Goal: Check status: Check status

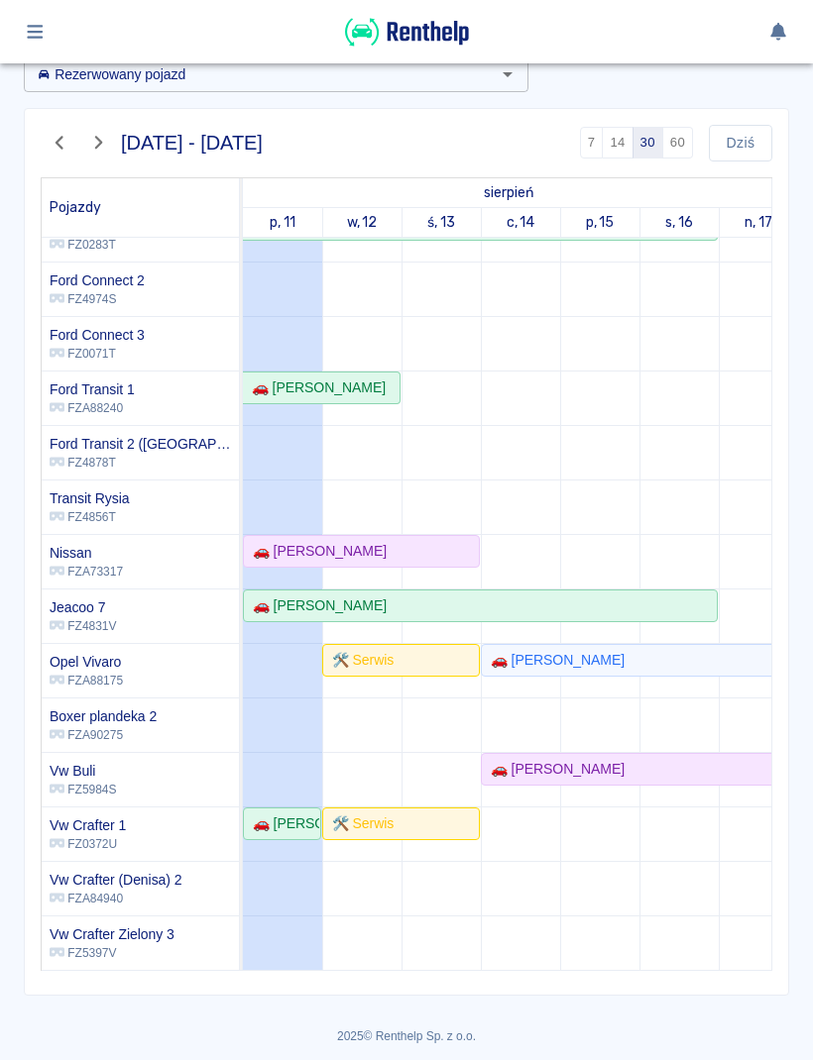
scroll to position [217, 0]
click at [53, 37] on button "button" at bounding box center [35, 32] width 39 height 34
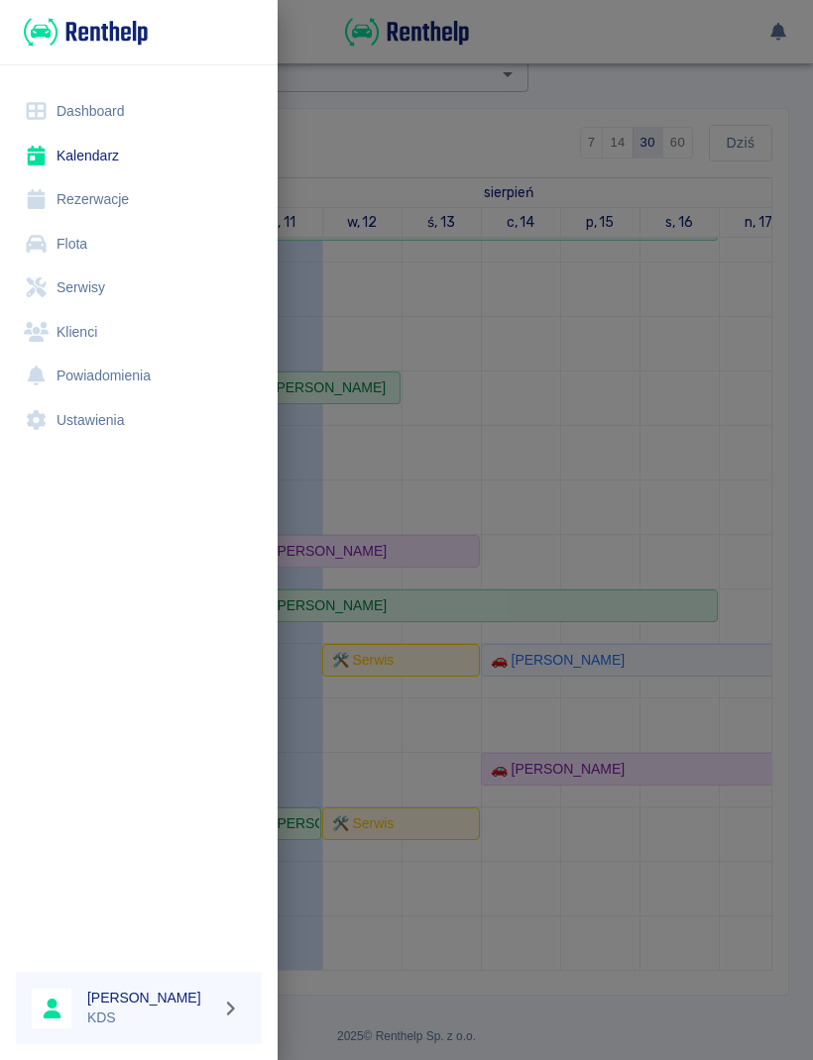
click at [123, 124] on link "Dashboard" at bounding box center [139, 111] width 246 height 45
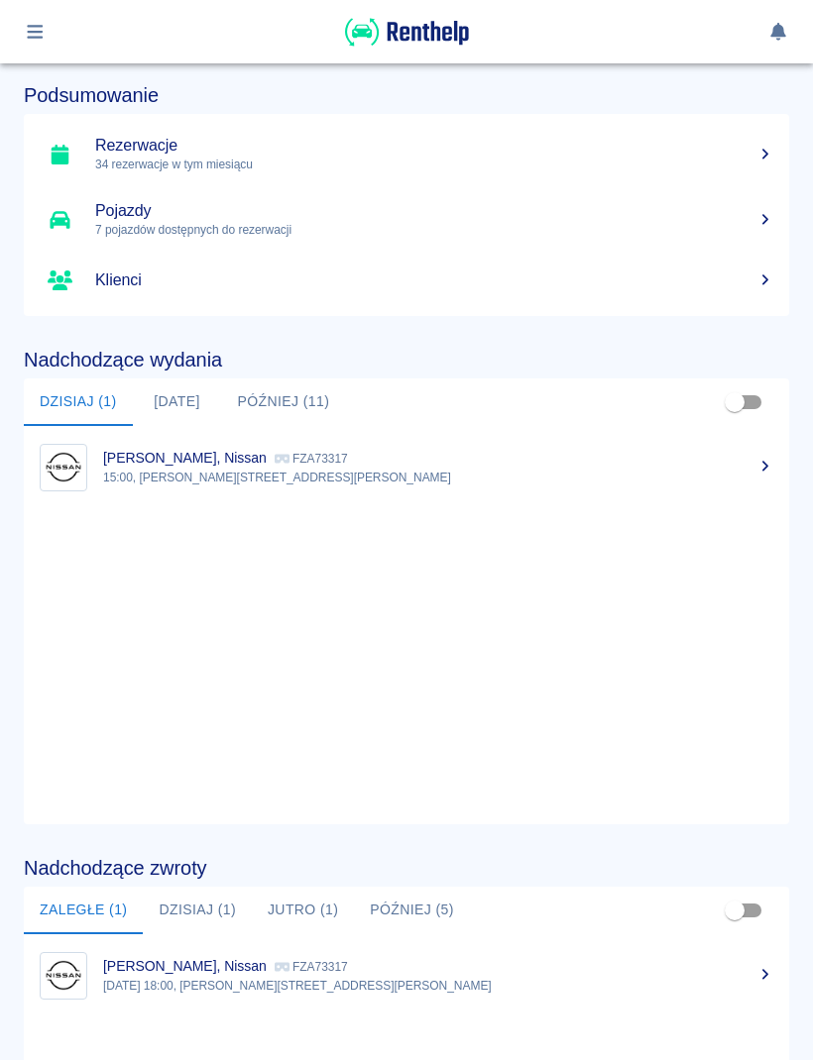
scroll to position [484, 0]
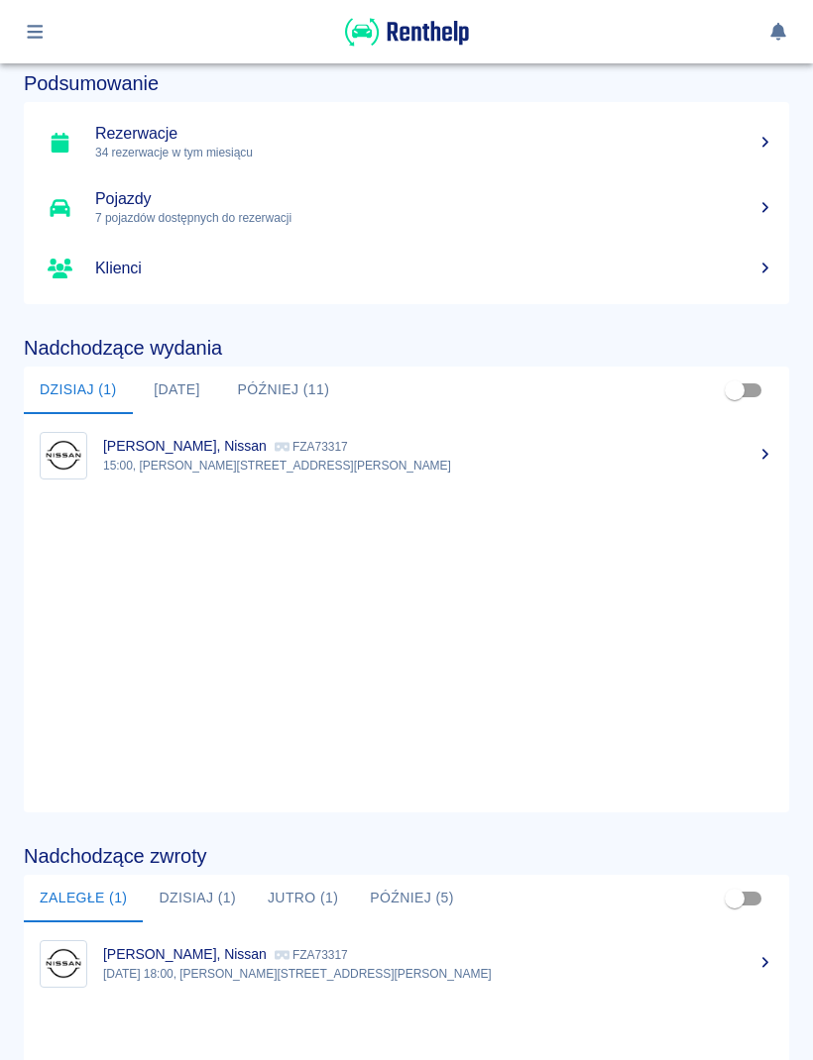
click at [266, 971] on p "[DATE] 18:00, [PERSON_NAME][STREET_ADDRESS][PERSON_NAME]" at bounding box center [438, 974] width 670 height 18
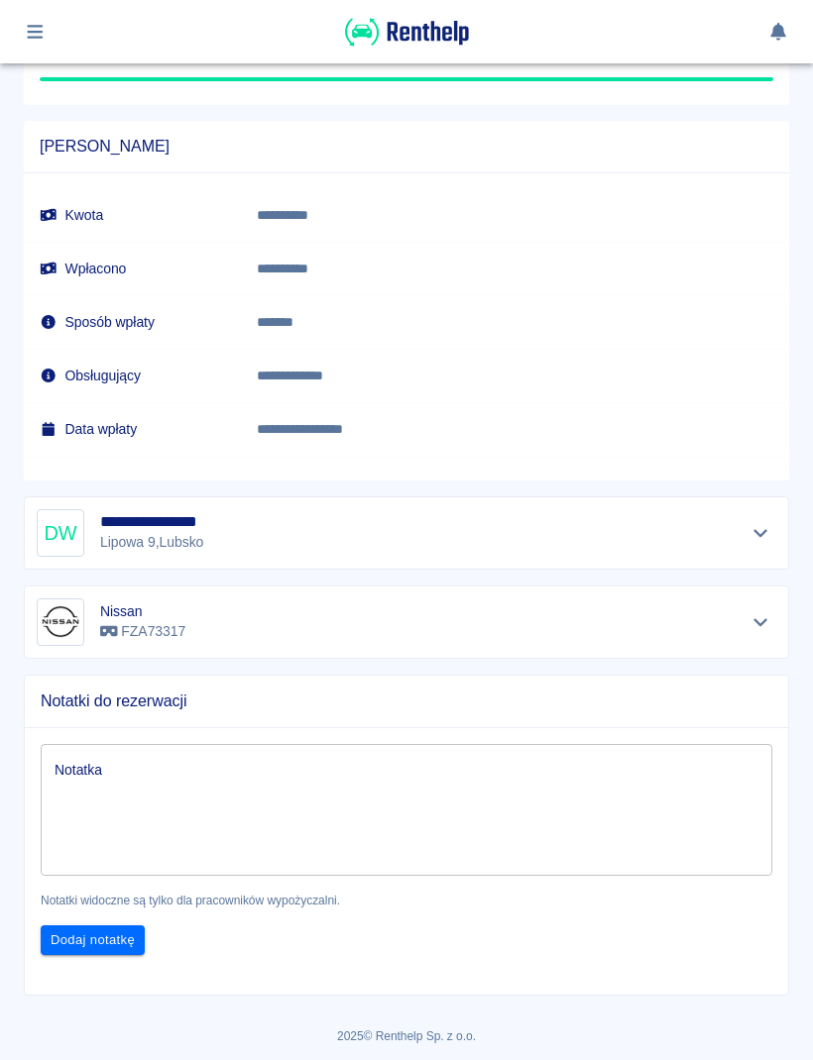
scroll to position [1274, 0]
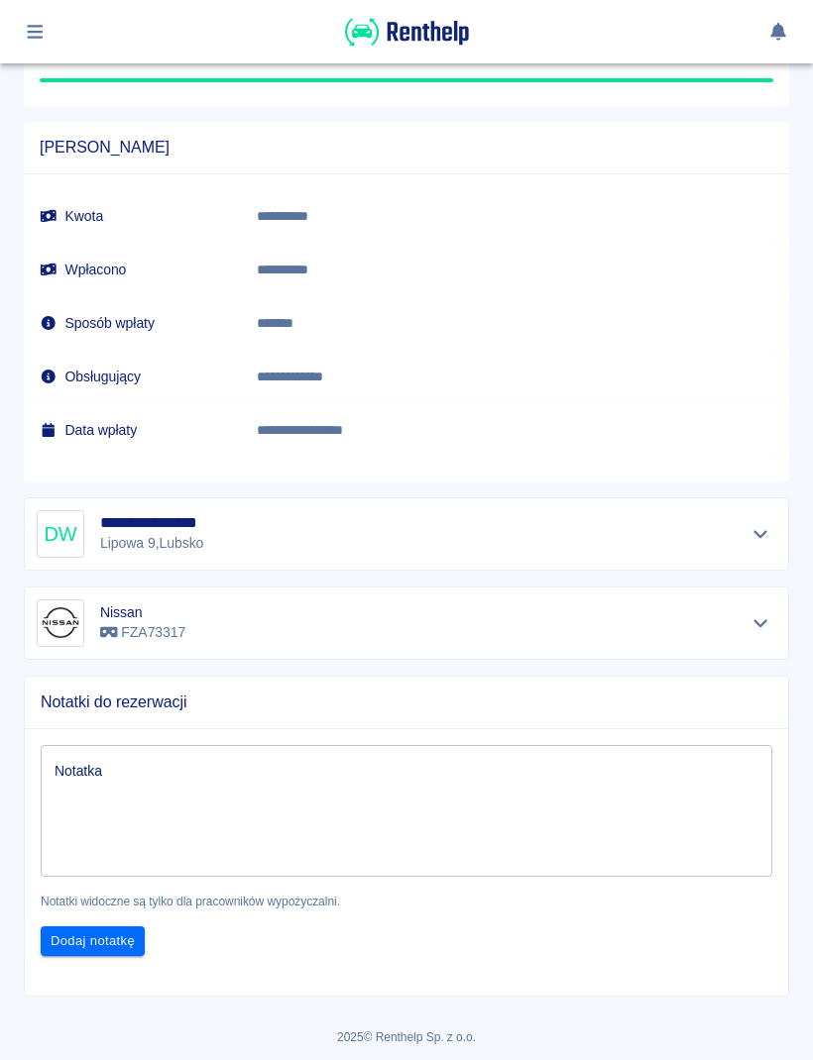
click at [737, 516] on div "**********" at bounding box center [406, 534] width 739 height 48
click at [752, 531] on icon "Pokaż szczegóły" at bounding box center [760, 534] width 23 height 18
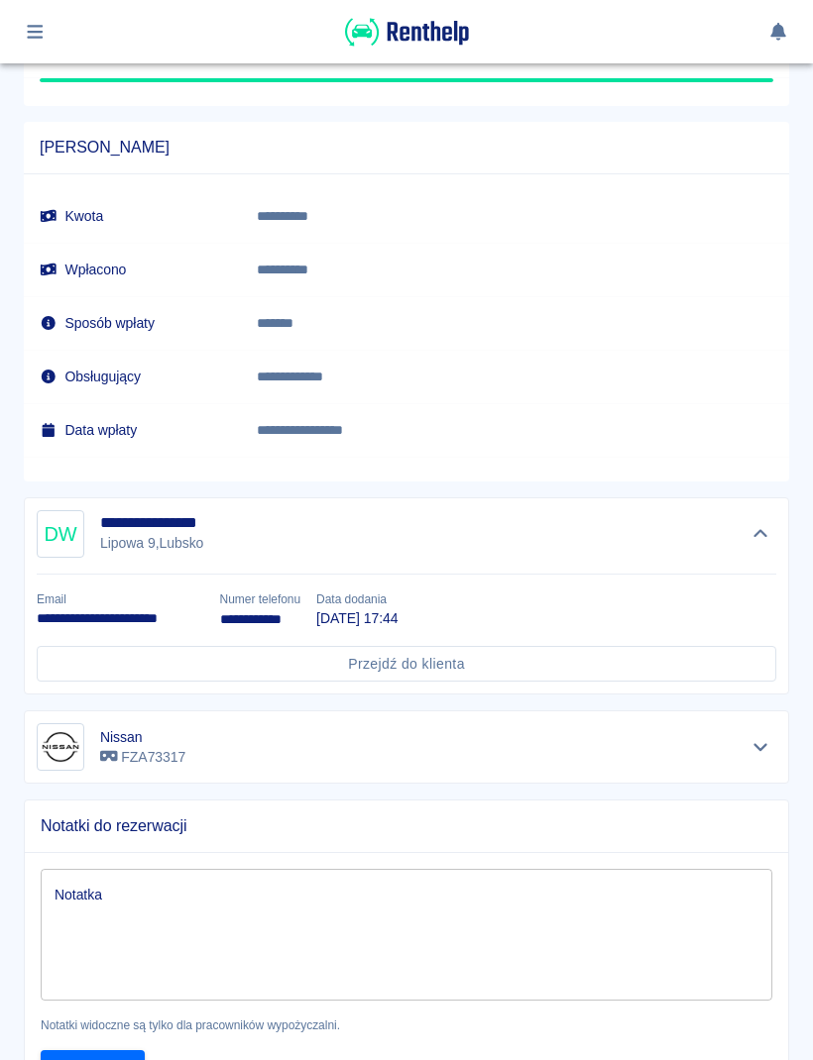
click at [23, 45] on button "button" at bounding box center [35, 32] width 39 height 34
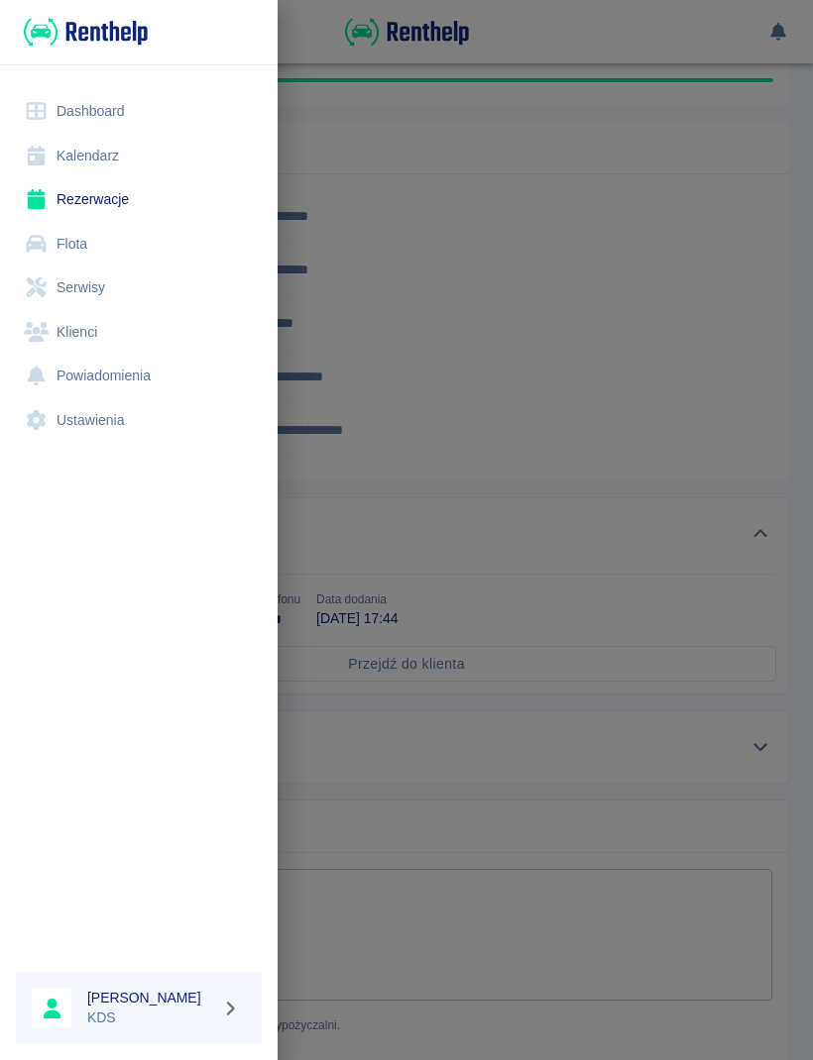
click at [101, 161] on link "Kalendarz" at bounding box center [139, 156] width 246 height 45
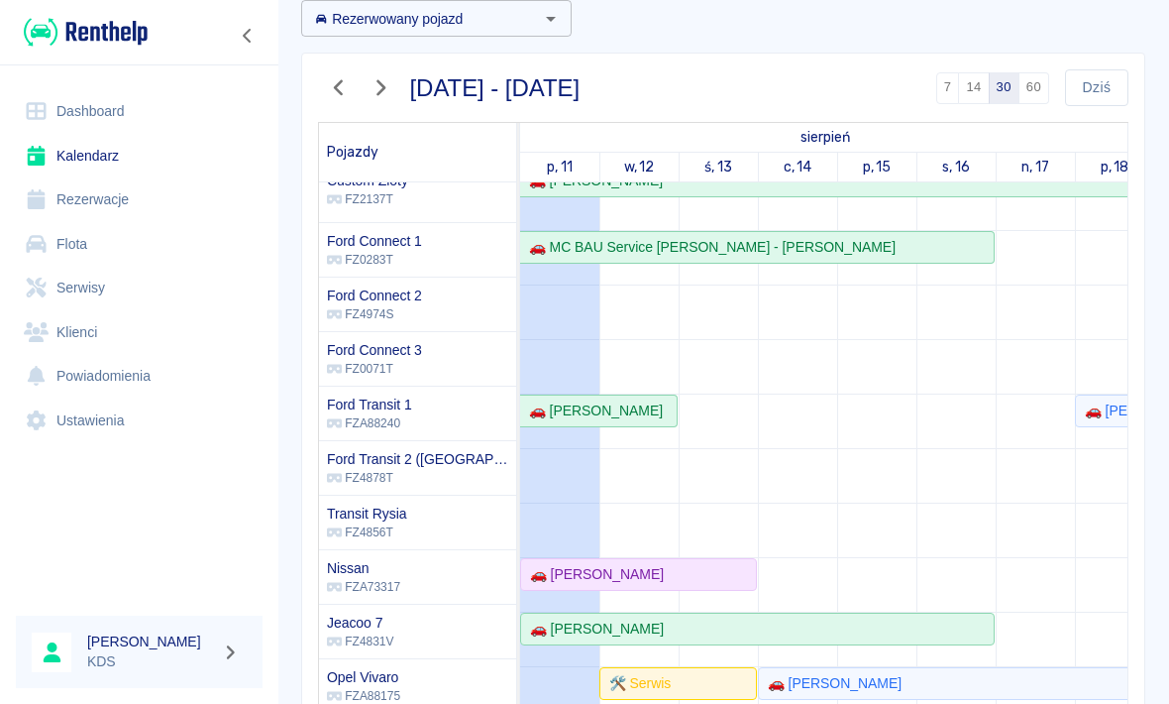
scroll to position [138, 0]
